Goal: Check status: Check status

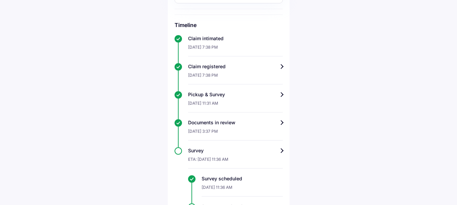
scroll to position [155, 0]
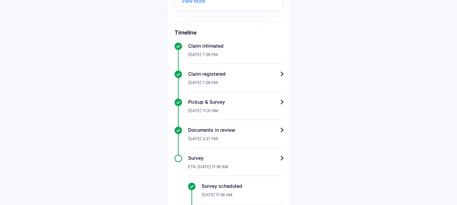
click at [282, 131] on div "Documents in review" at bounding box center [235, 130] width 95 height 7
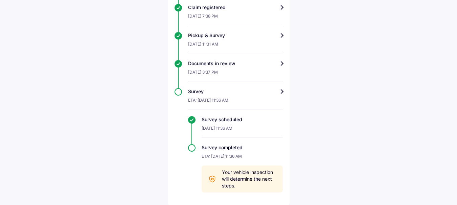
scroll to position [222, 0]
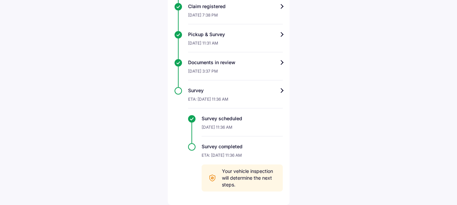
click at [281, 90] on div "Survey" at bounding box center [235, 90] width 95 height 7
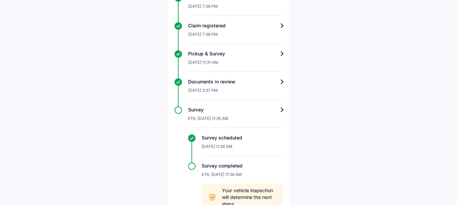
scroll to position [222, 0]
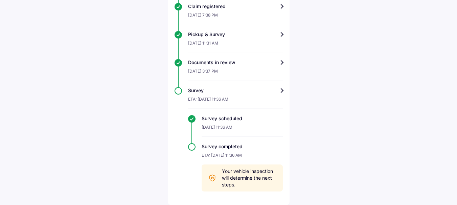
click at [176, 91] on div "Survey ETA: [DATE] 11:36 AM Survey scheduled [DATE] 11:36 AM Survey completed E…" at bounding box center [229, 139] width 108 height 105
click at [193, 148] on div "Survey completed ETA: [DATE] 11:36 AM Your vehicle inspection will determine th…" at bounding box center [235, 168] width 95 height 48
click at [212, 179] on icon at bounding box center [212, 178] width 3 height 3
click at [230, 177] on span "Your vehicle inspection will determine the next steps." at bounding box center [249, 178] width 54 height 20
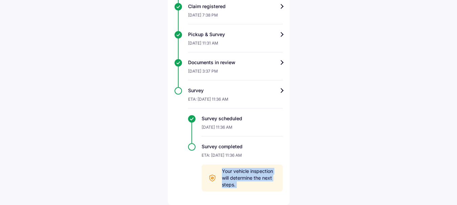
click at [230, 177] on span "Your vehicle inspection will determine the next steps." at bounding box center [249, 178] width 54 height 20
click at [202, 119] on div "Survey scheduled" at bounding box center [242, 118] width 81 height 7
click at [179, 93] on div "Survey ETA: [DATE] 11:36 AM Survey scheduled [DATE] 11:36 AM Survey completed E…" at bounding box center [229, 139] width 108 height 105
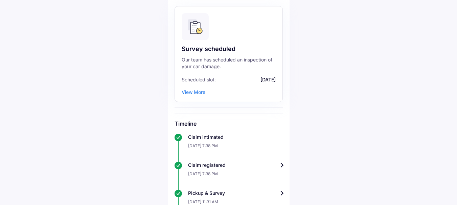
scroll to position [68, 0]
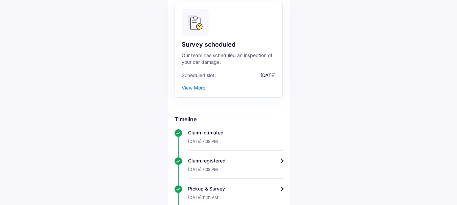
click at [194, 89] on div "View More" at bounding box center [194, 88] width 24 height 6
click at [191, 87] on div "View More" at bounding box center [194, 88] width 24 height 6
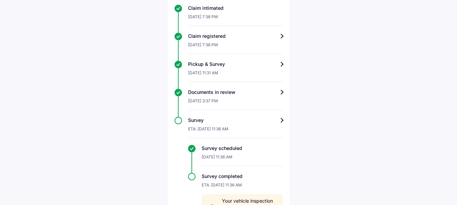
scroll to position [222, 0]
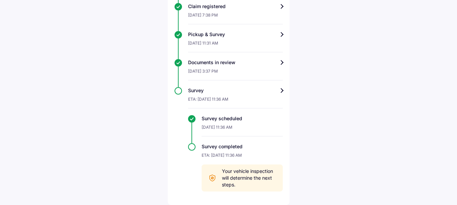
click at [214, 176] on icon at bounding box center [213, 178] width 8 height 8
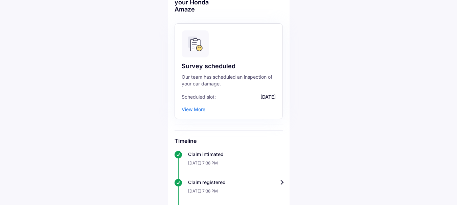
scroll to position [0, 0]
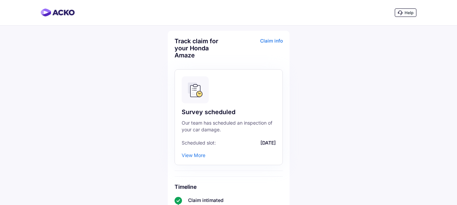
click at [196, 113] on div "Survey scheduled" at bounding box center [229, 112] width 94 height 8
click at [193, 156] on div "View More" at bounding box center [194, 156] width 24 height 6
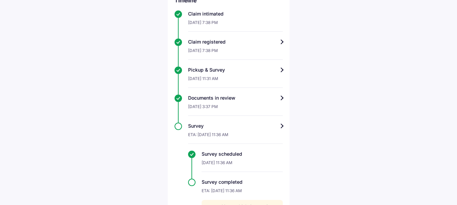
scroll to position [203, 0]
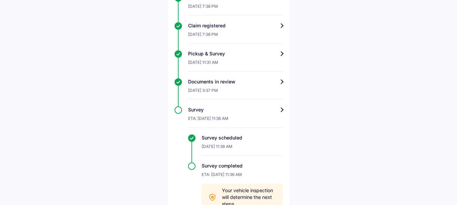
click at [178, 111] on div "Survey ETA: [DATE] 11:36 AM Survey scheduled [DATE] 11:36 AM Survey completed E…" at bounding box center [229, 159] width 108 height 105
